Goal: Task Accomplishment & Management: Complete application form

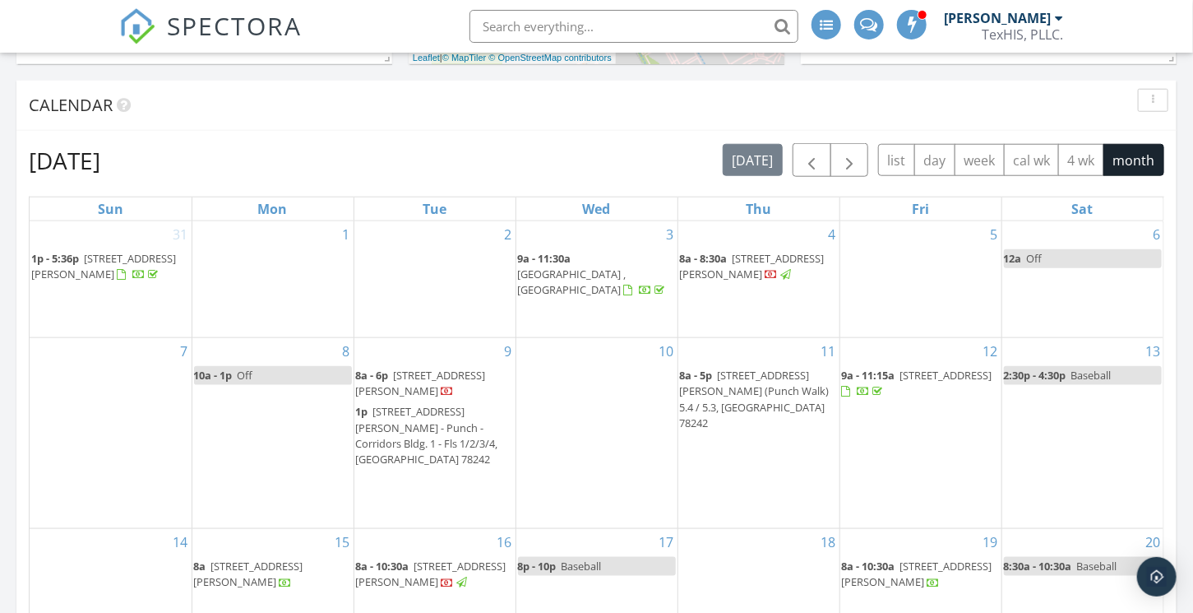
scroll to position [658, 0]
click at [821, 165] on span "button" at bounding box center [812, 162] width 20 height 20
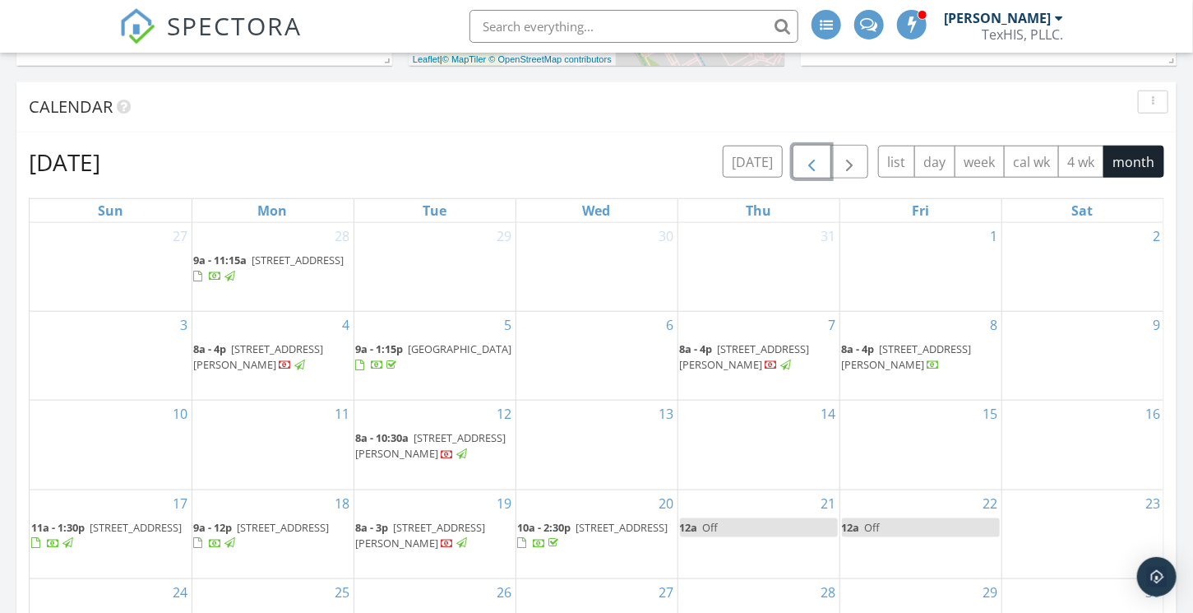
click at [814, 160] on span "button" at bounding box center [812, 162] width 20 height 20
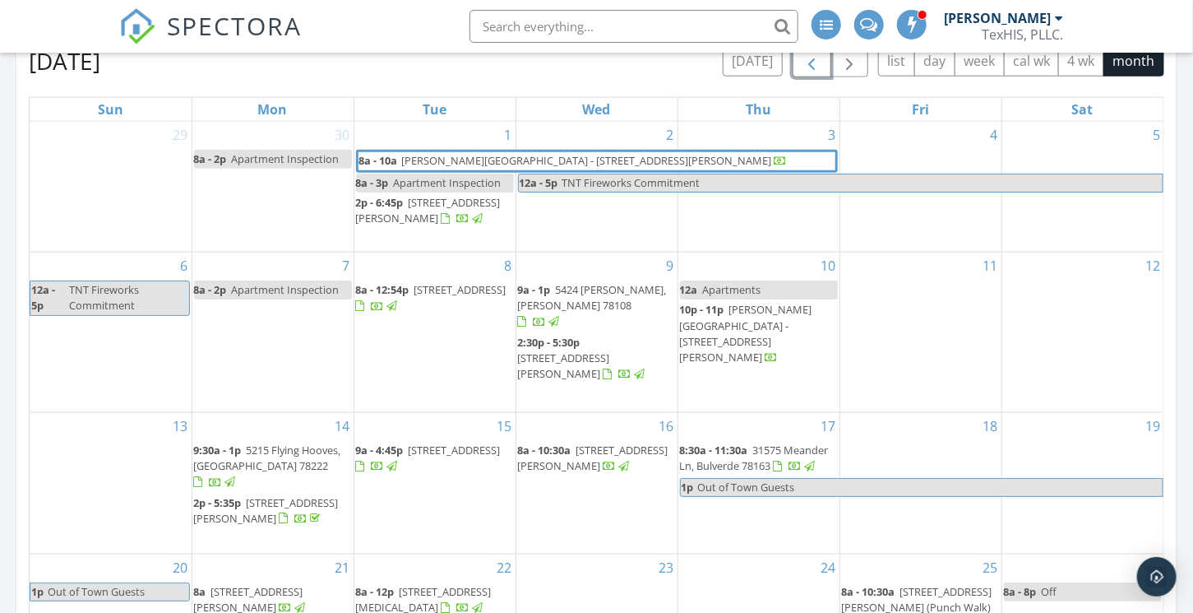
scroll to position [740, 0]
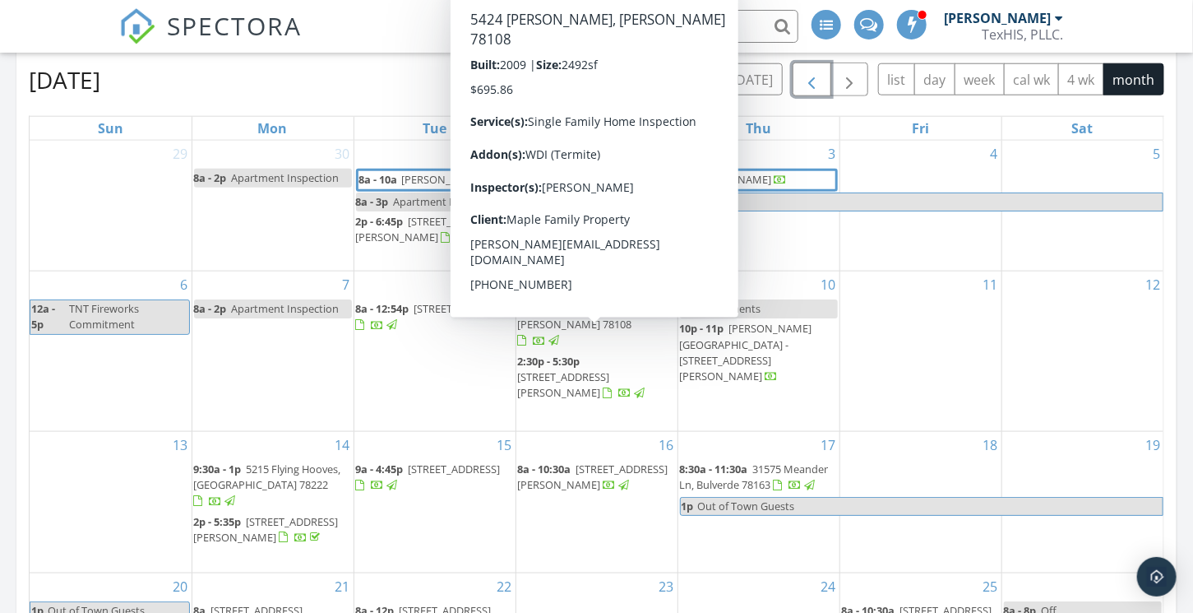
click at [819, 83] on span "button" at bounding box center [812, 80] width 20 height 20
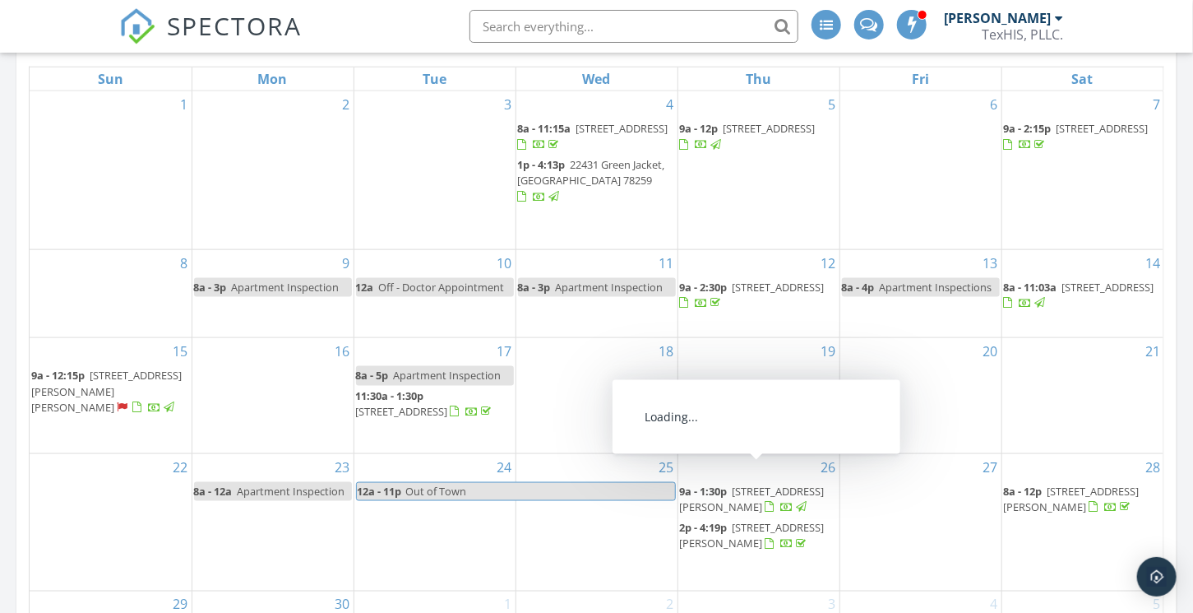
scroll to position [576, 0]
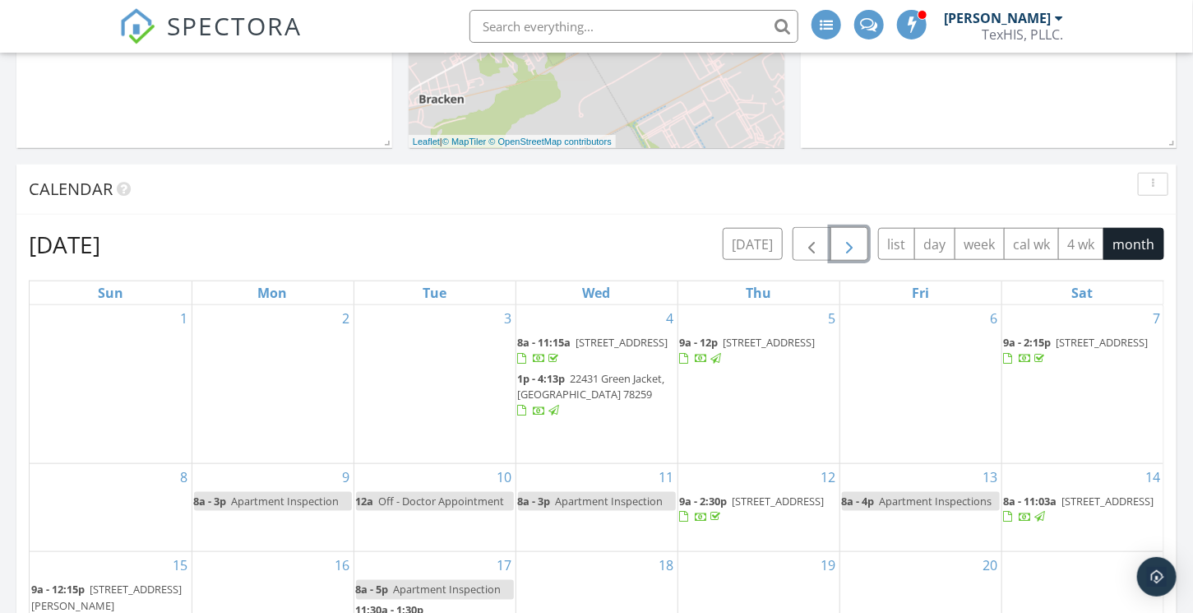
click at [856, 247] on span "button" at bounding box center [850, 244] width 20 height 20
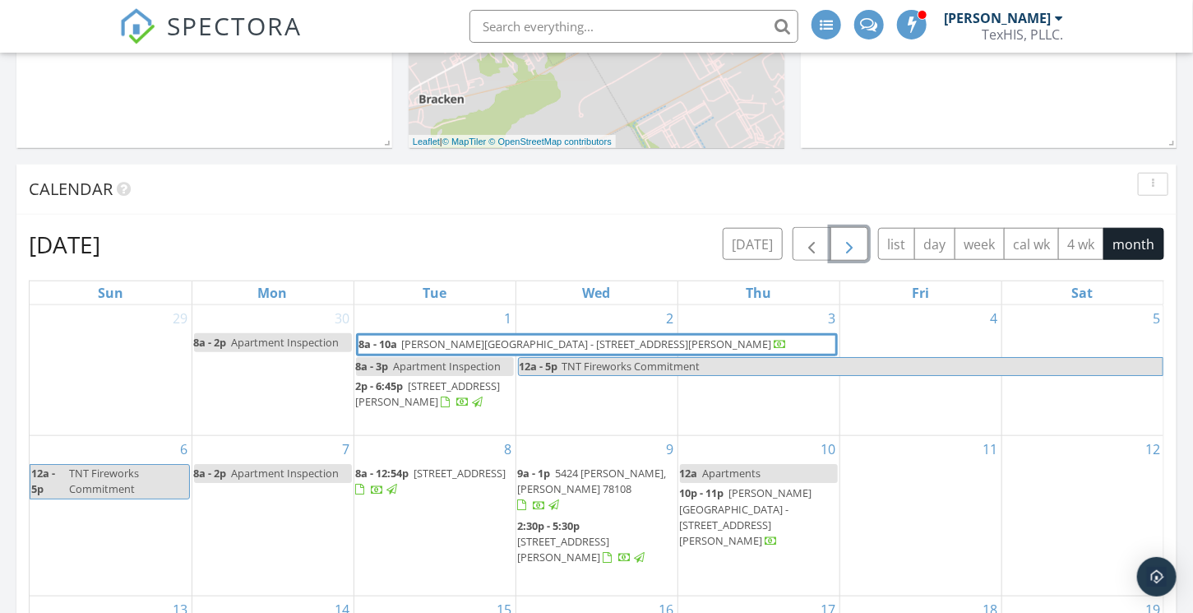
click at [856, 247] on span "button" at bounding box center [850, 244] width 20 height 20
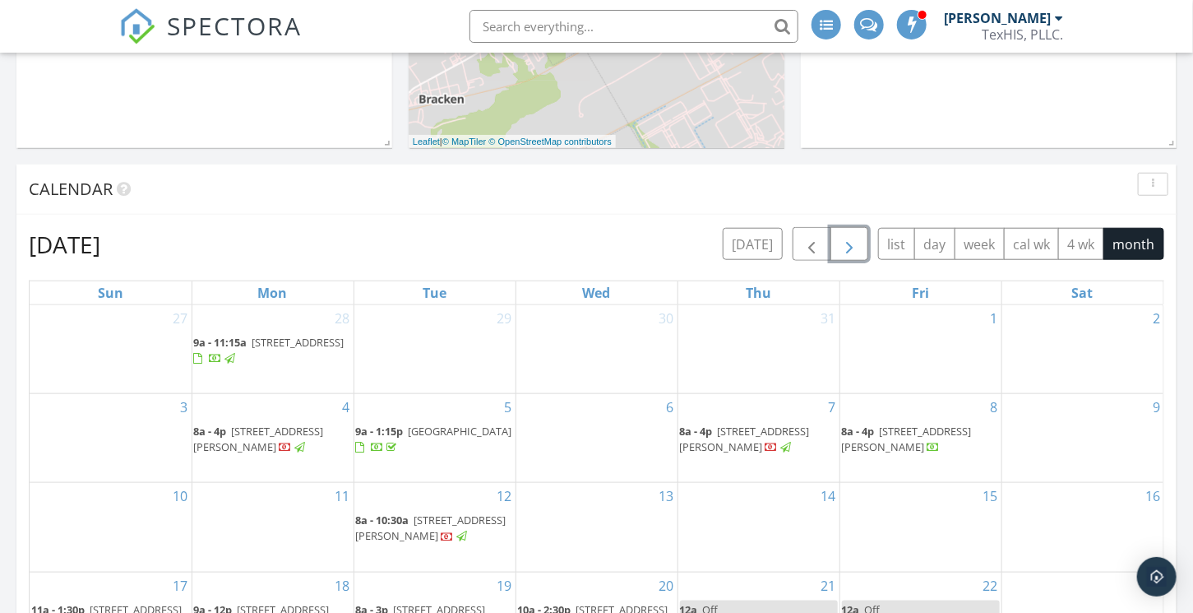
click at [856, 247] on span "button" at bounding box center [850, 244] width 20 height 20
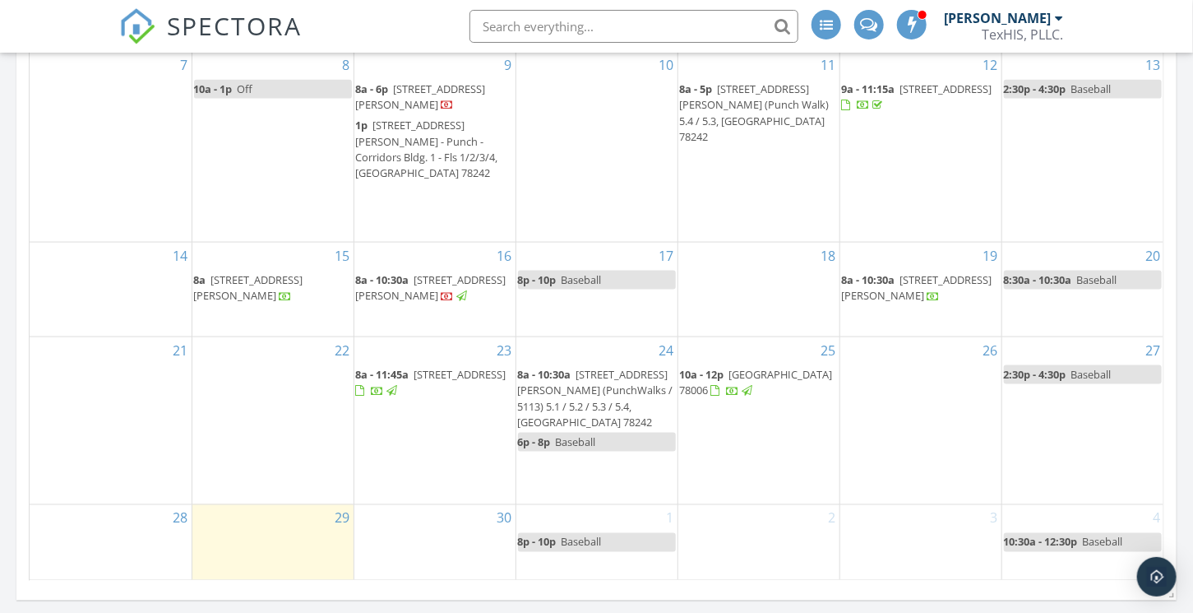
scroll to position [1152, 0]
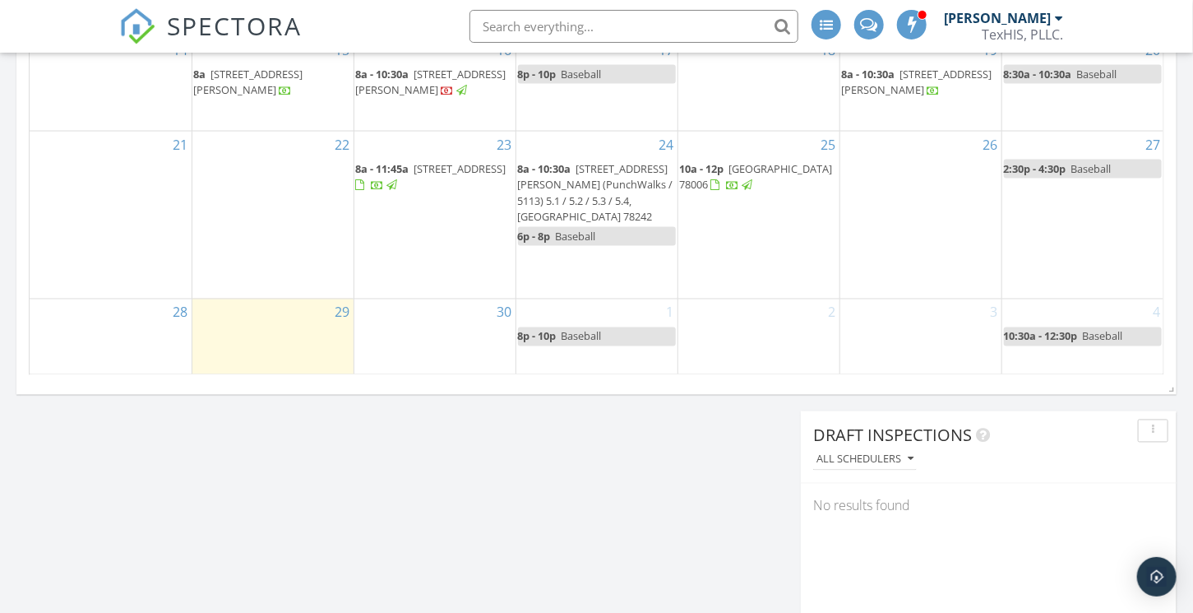
click at [436, 328] on div "30" at bounding box center [434, 337] width 161 height 76
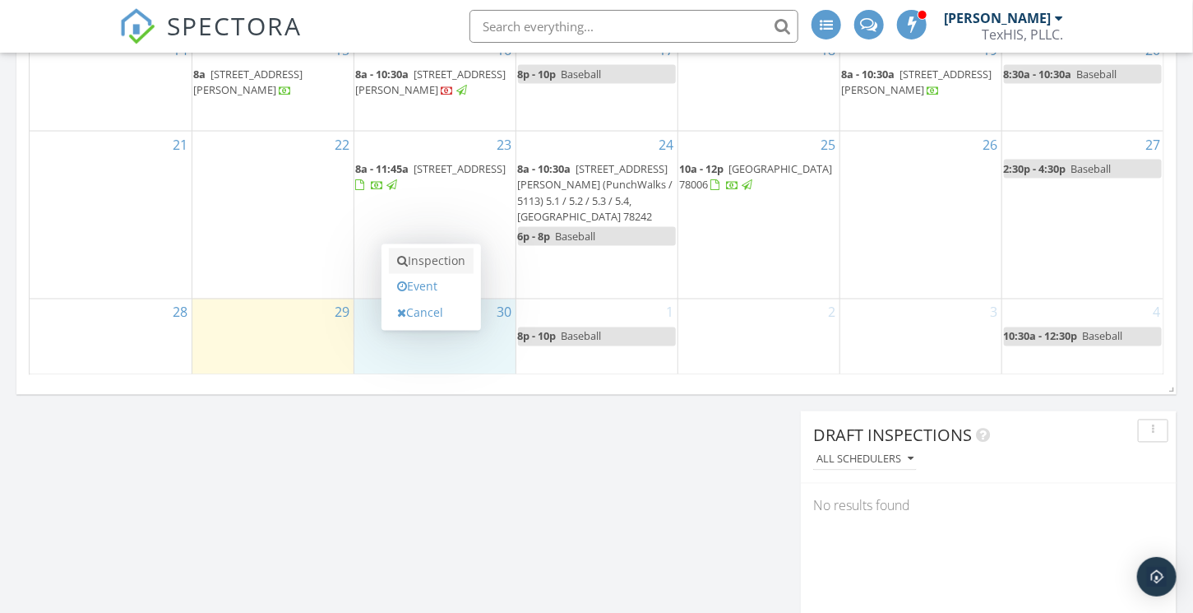
click at [441, 257] on link "Inspection" at bounding box center [431, 261] width 85 height 26
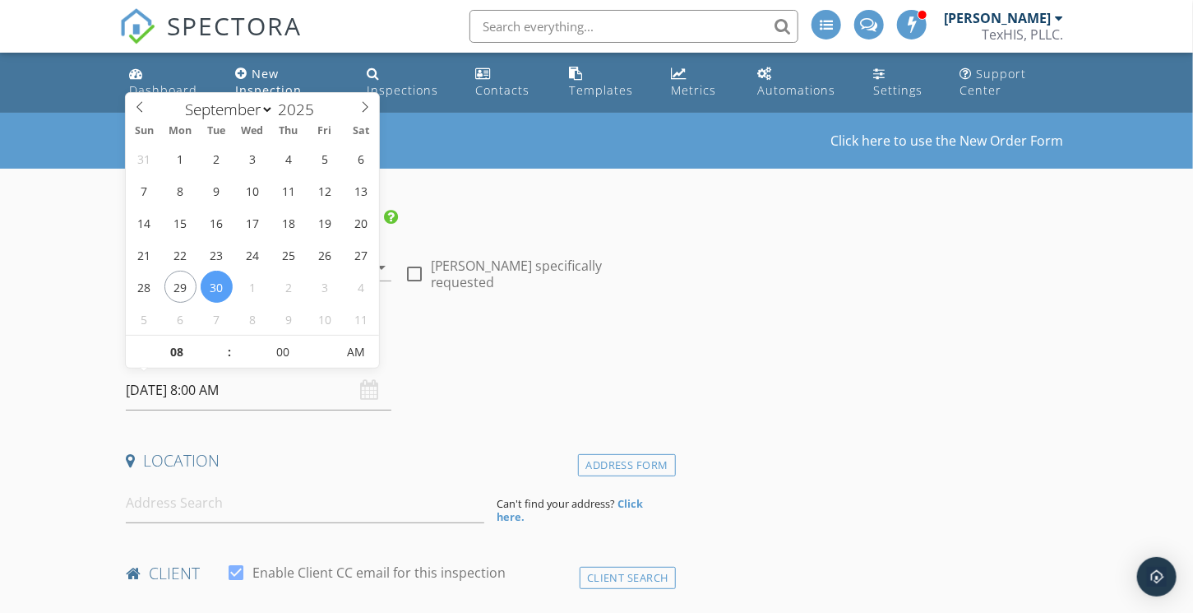
click at [202, 387] on input "[DATE] 8:00 AM" at bounding box center [259, 390] width 266 height 40
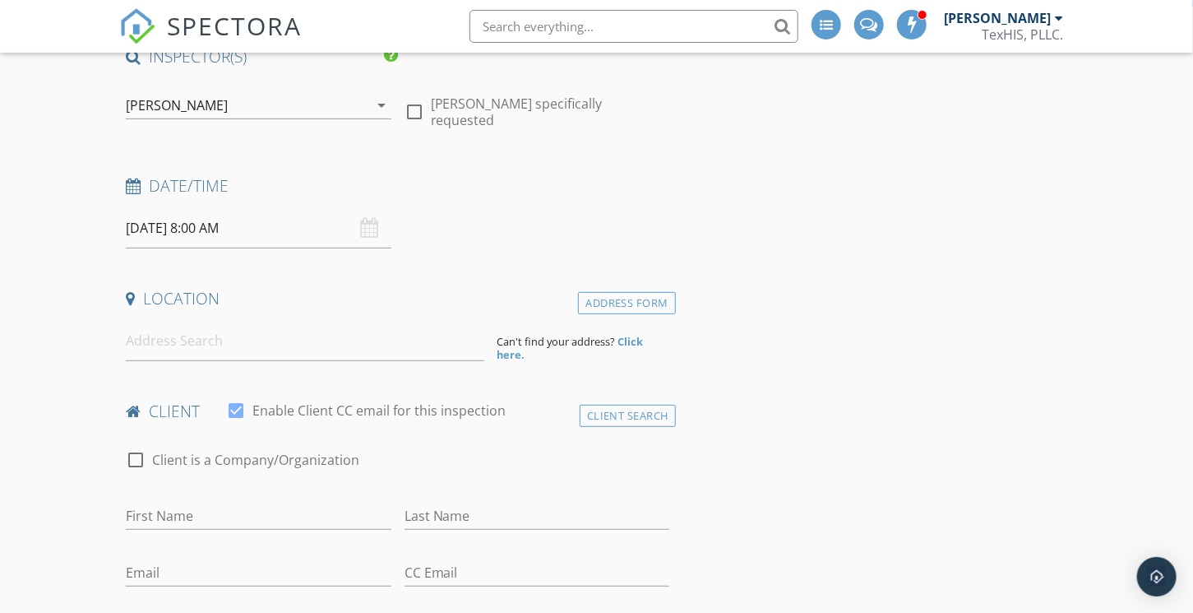
scroll to position [165, 0]
click at [153, 336] on input at bounding box center [305, 338] width 358 height 40
